Goal: Task Accomplishment & Management: Complete application form

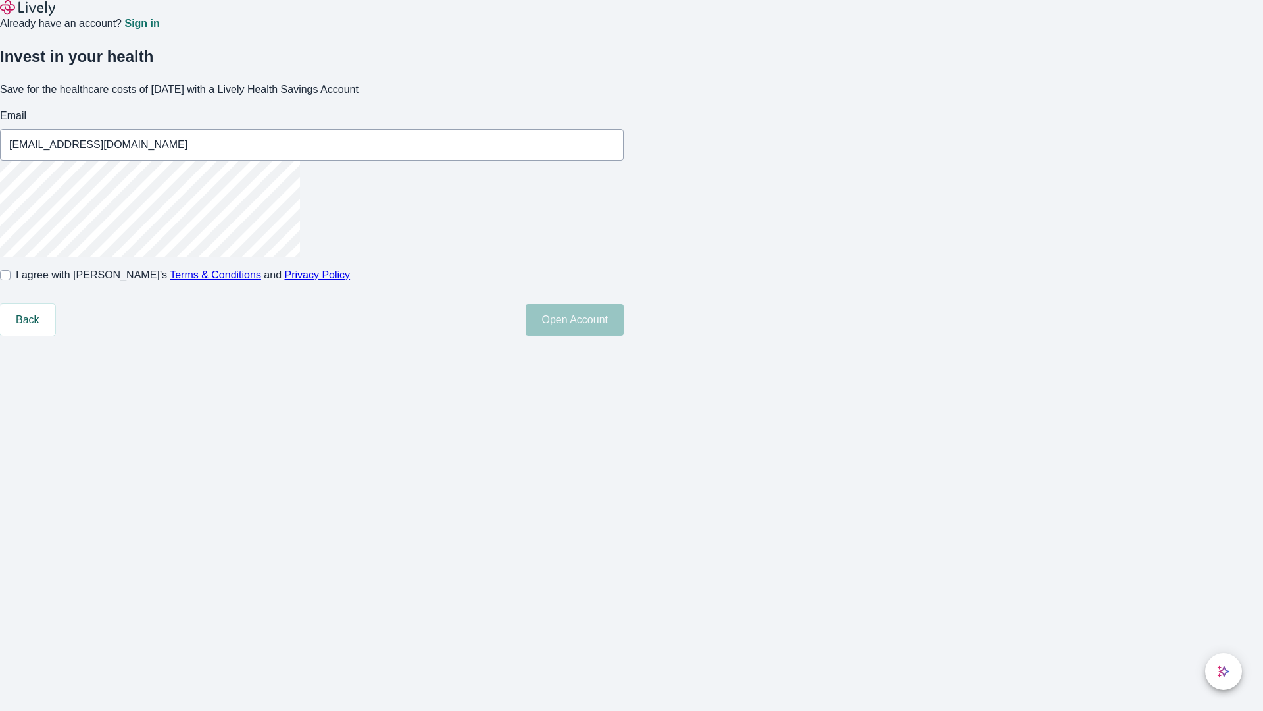
click at [11, 280] on input "I agree with Lively’s Terms & Conditions and Privacy Policy" at bounding box center [5, 275] width 11 height 11
checkbox input "true"
click at [624, 336] on button "Open Account" at bounding box center [575, 320] width 98 height 32
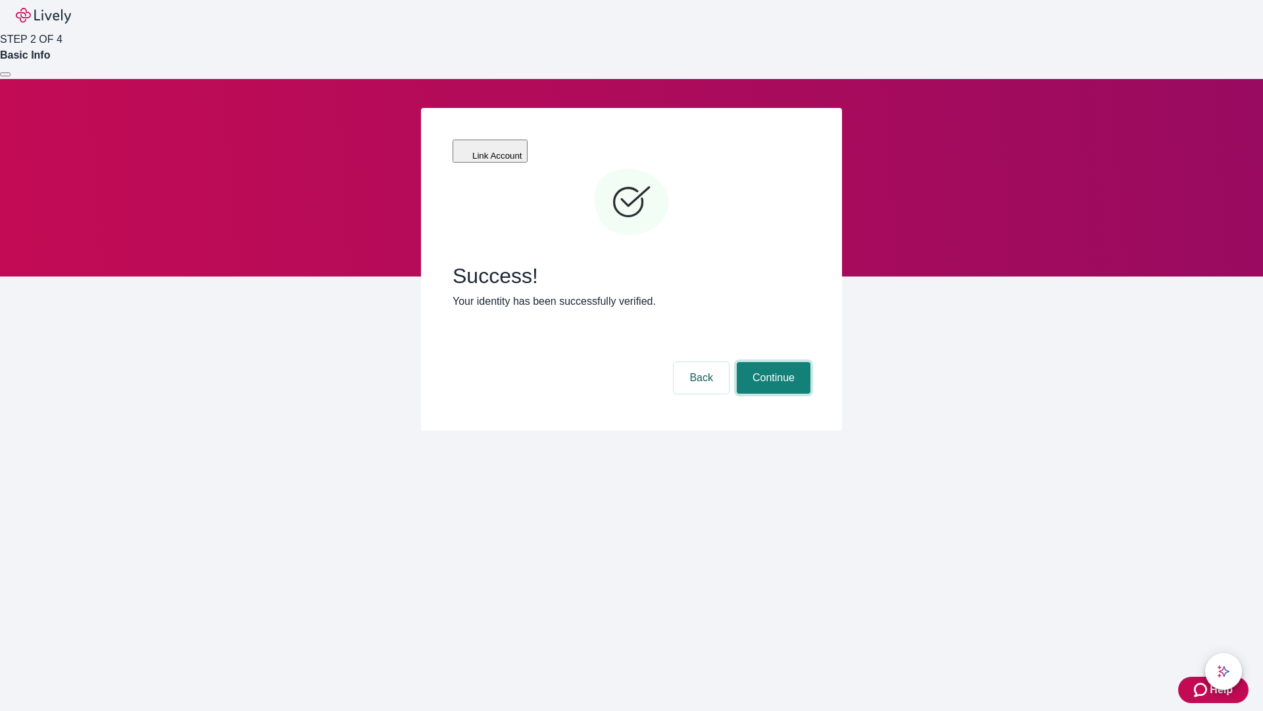
click at [772, 362] on button "Continue" at bounding box center [774, 378] width 74 height 32
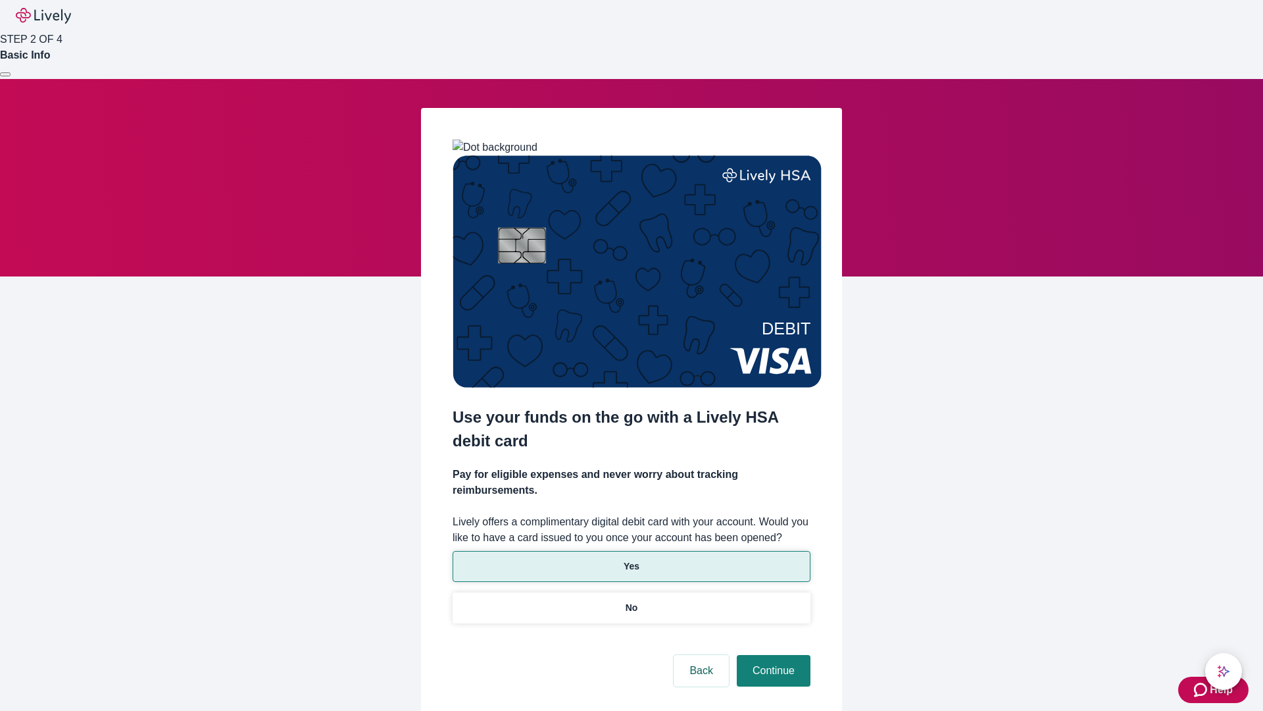
click at [631, 559] on p "Yes" at bounding box center [632, 566] width 16 height 14
click at [772, 655] on button "Continue" at bounding box center [774, 671] width 74 height 32
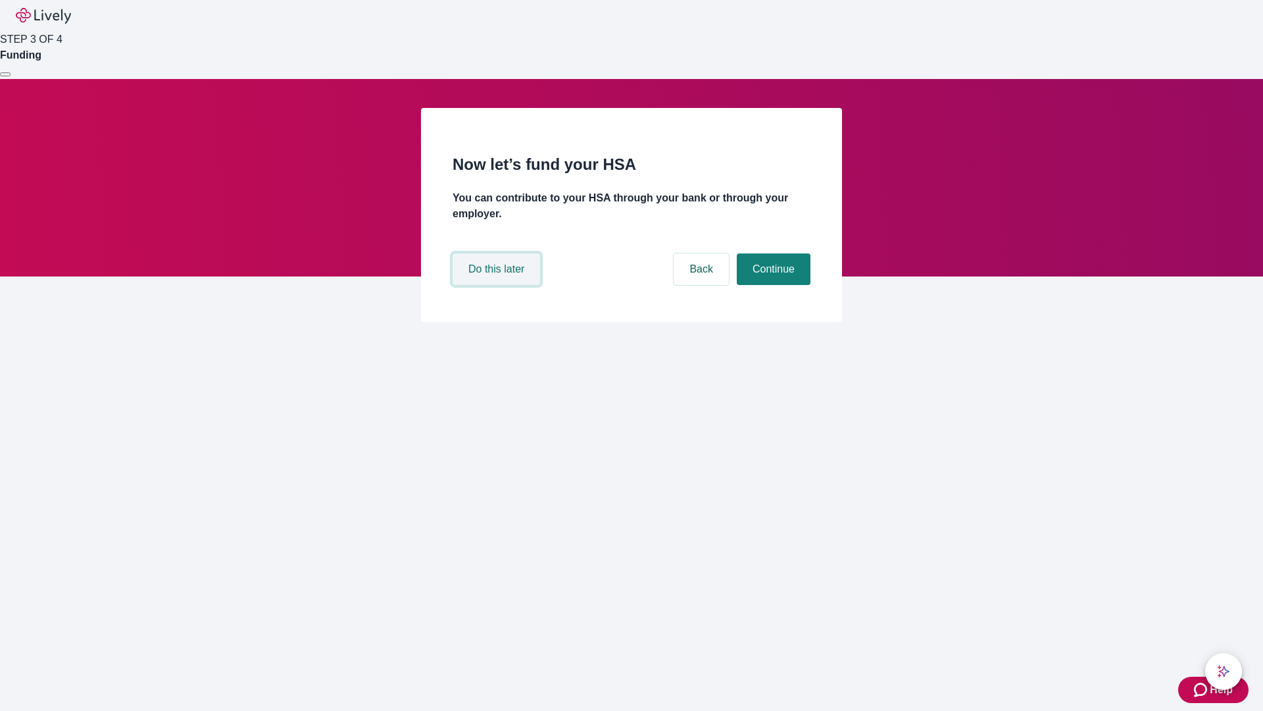
click at [498, 285] on button "Do this later" at bounding box center [497, 269] width 88 height 32
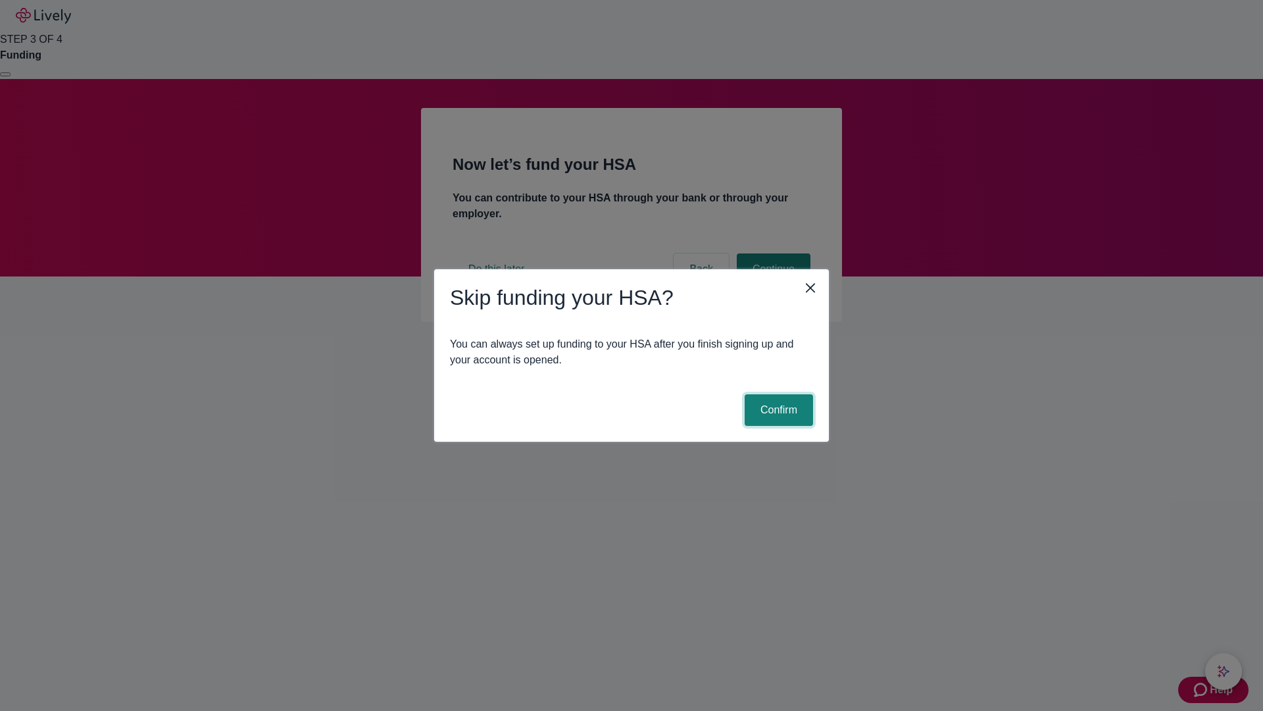
click at [777, 410] on button "Confirm" at bounding box center [779, 410] width 68 height 32
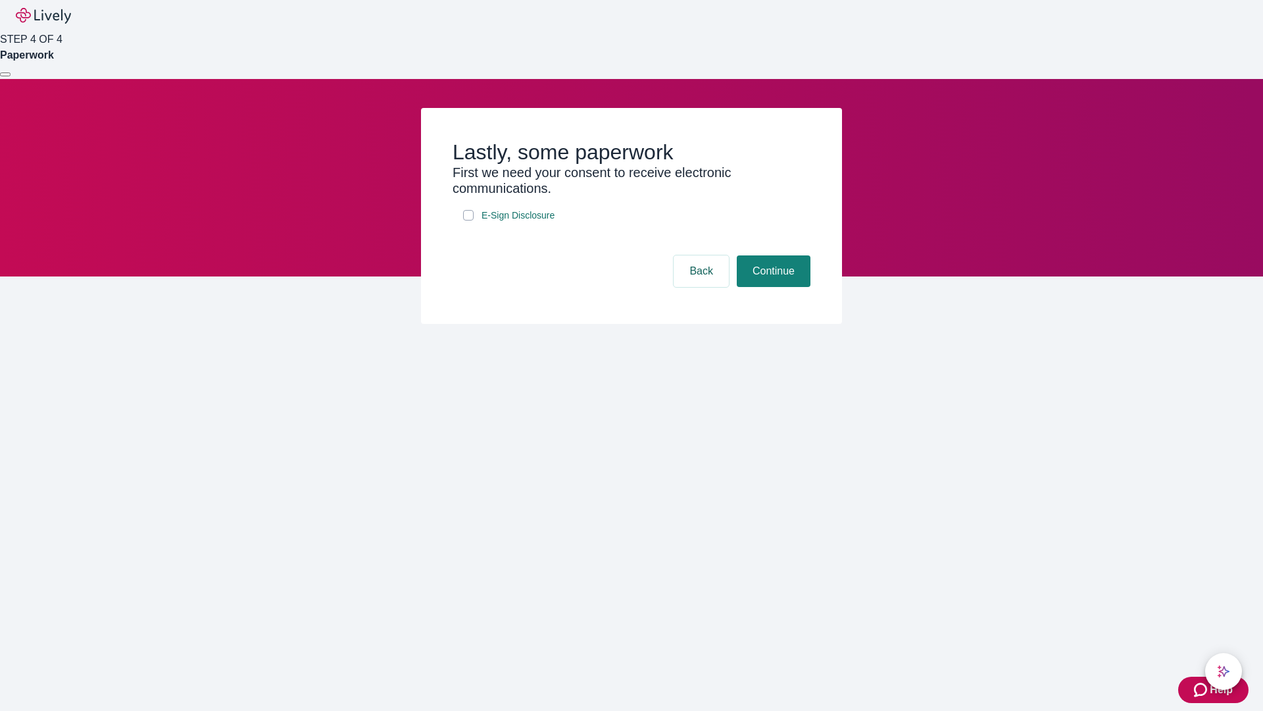
click at [469, 220] on input "E-Sign Disclosure" at bounding box center [468, 215] width 11 height 11
checkbox input "true"
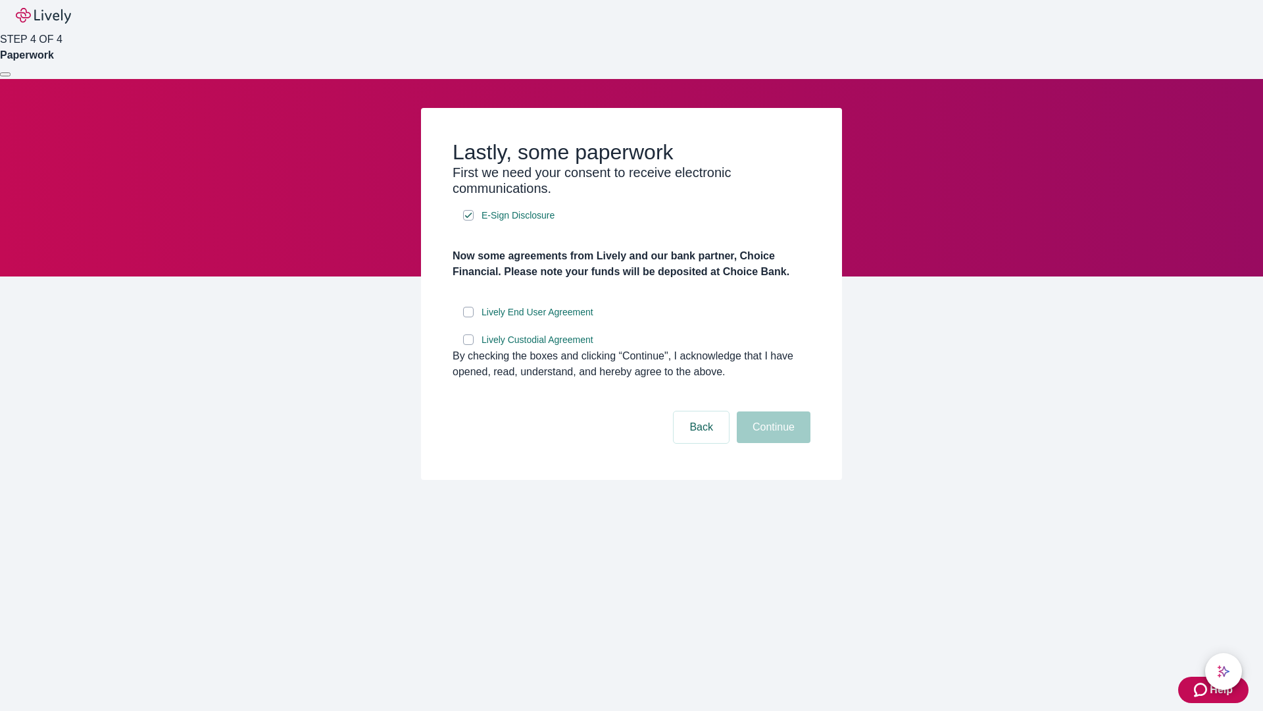
click at [469, 317] on input "Lively End User Agreement" at bounding box center [468, 312] width 11 height 11
checkbox input "true"
click at [469, 345] on input "Lively Custodial Agreement" at bounding box center [468, 339] width 11 height 11
checkbox input "true"
click at [772, 443] on button "Continue" at bounding box center [774, 427] width 74 height 32
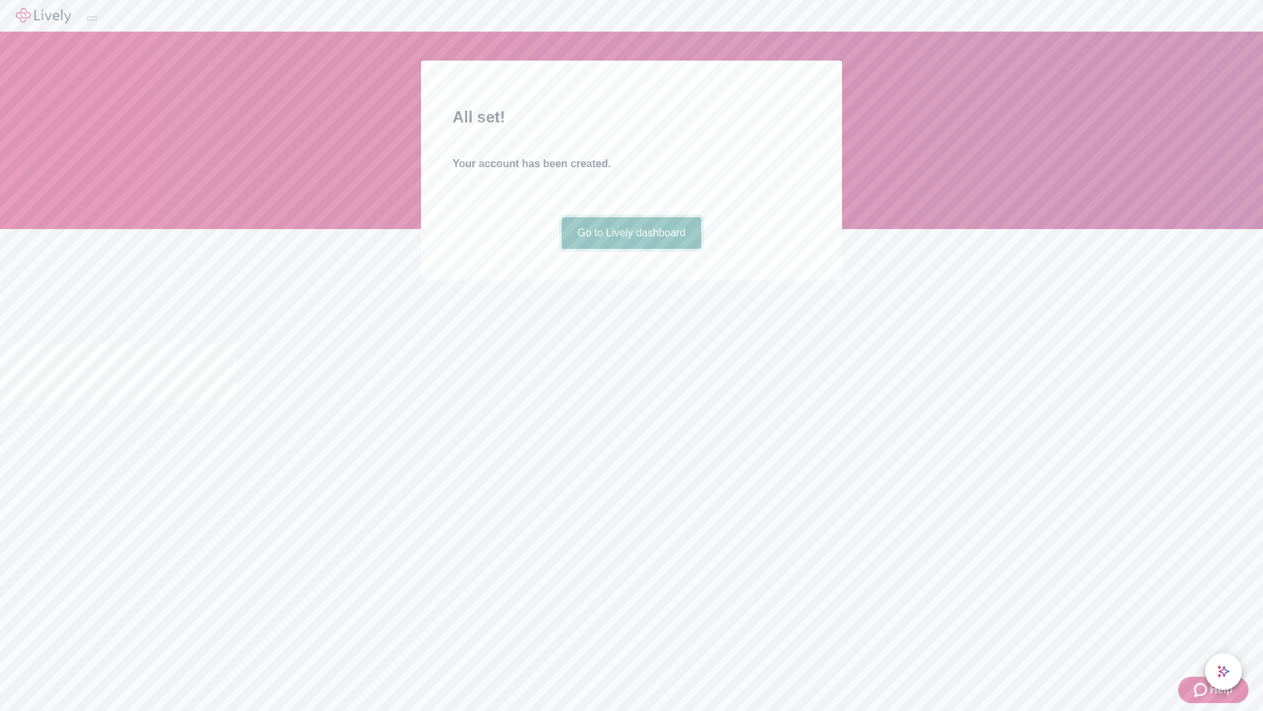
click at [631, 249] on link "Go to Lively dashboard" at bounding box center [632, 233] width 140 height 32
